Goal: Transaction & Acquisition: Subscribe to service/newsletter

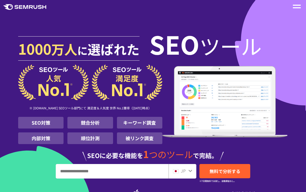
click at [190, 171] on icon at bounding box center [190, 171] width 4 height 4
click at [189, 169] on div at bounding box center [190, 170] width 4 height 7
click at [78, 175] on input "URL、キーワードを入力してください" at bounding box center [112, 171] width 112 height 14
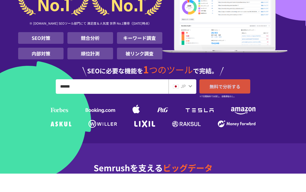
type input "******"
click at [226, 102] on span "無料で分析する" at bounding box center [224, 105] width 31 height 6
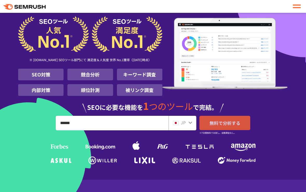
scroll to position [0, 0]
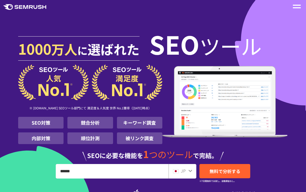
click at [295, 9] on div at bounding box center [297, 6] width 8 height 6
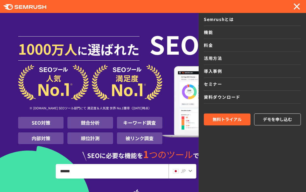
click at [297, 9] on div at bounding box center [297, 6] width 8 height 6
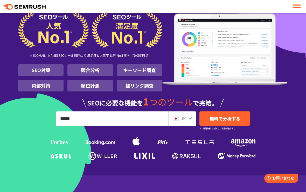
scroll to position [31, 0]
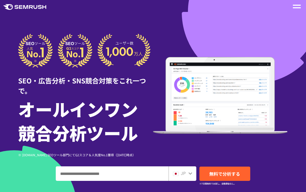
click at [296, 5] on span at bounding box center [297, 5] width 8 height 1
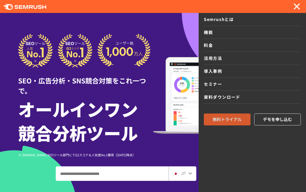
click at [239, 122] on span "無料トライアル" at bounding box center [227, 119] width 29 height 7
click at [234, 119] on span "無料トライアル" at bounding box center [227, 119] width 29 height 7
click at [11, 9] on icon ".cls-1 {fill: #fff;}" at bounding box center [24, 7] width 43 height 6
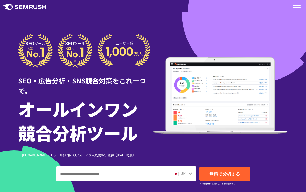
click at [141, 173] on input "ドメイン、キーワードまたはURLを入力してください" at bounding box center [112, 174] width 112 height 14
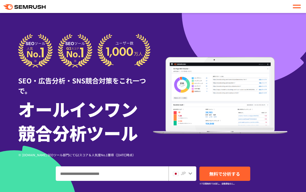
scroll to position [68, 0]
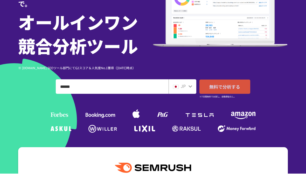
type input "******"
click at [224, 102] on span "無料で分析する" at bounding box center [224, 105] width 31 height 6
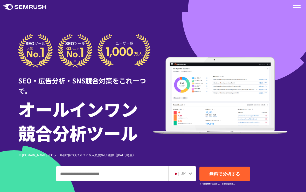
scroll to position [0, 0]
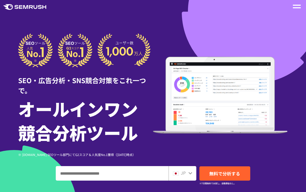
click at [119, 170] on input "ドメイン、キーワードまたはURLを入力してください" at bounding box center [112, 173] width 112 height 14
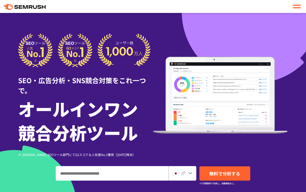
scroll to position [68, 0]
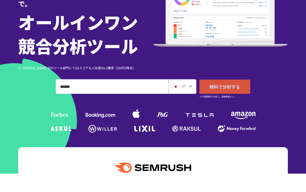
type input "******"
click at [238, 102] on span "無料で分析する" at bounding box center [224, 105] width 31 height 6
